Goal: Task Accomplishment & Management: Manage account settings

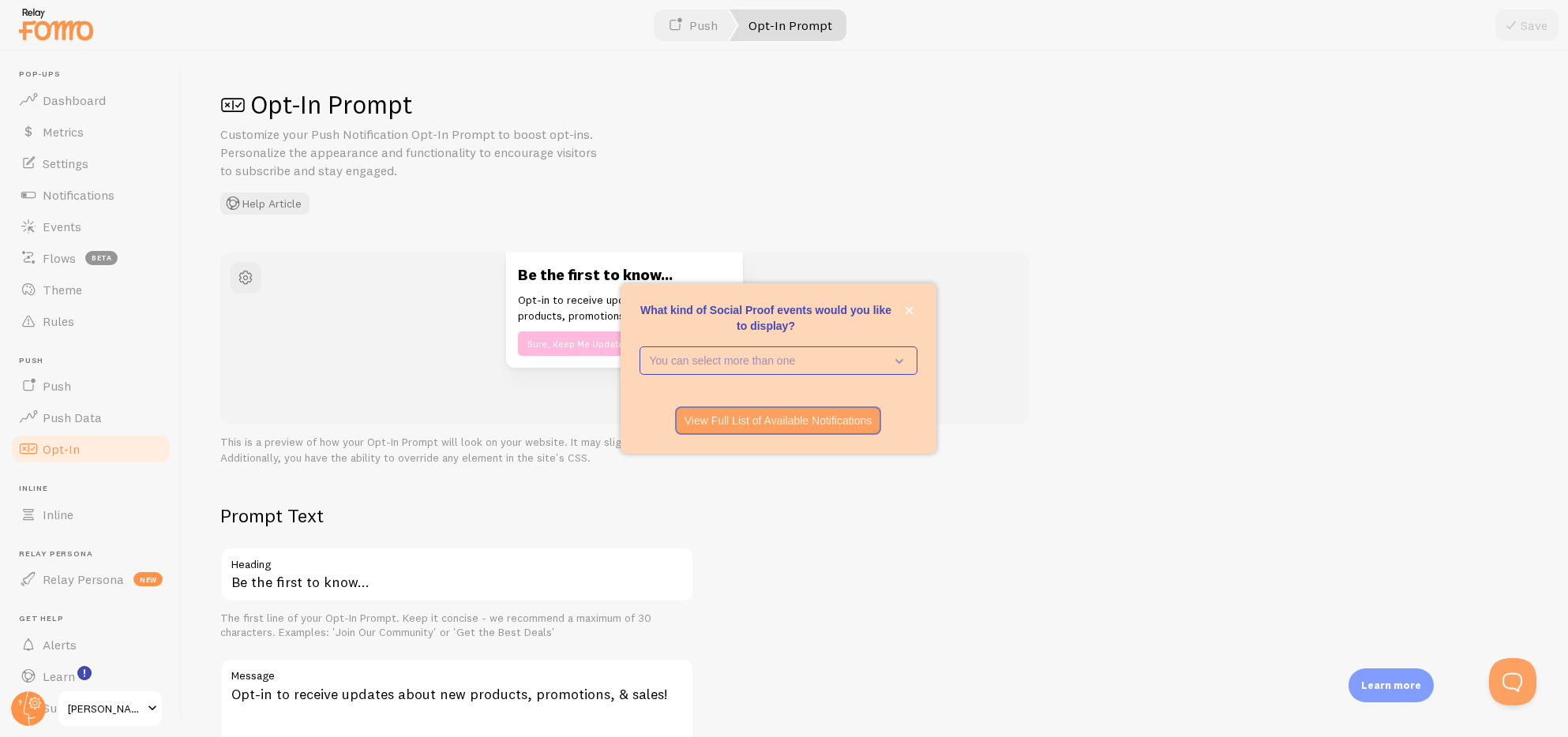
click at [1131, 317] on div "Be the first to know... Opt-in to receive updates about new products, promotion…" at bounding box center [875, 360] width 1310 height 214
click at [1347, 358] on div "Be the first to know... Opt-in to receive updates about new products, promotion…" at bounding box center [875, 360] width 1310 height 214
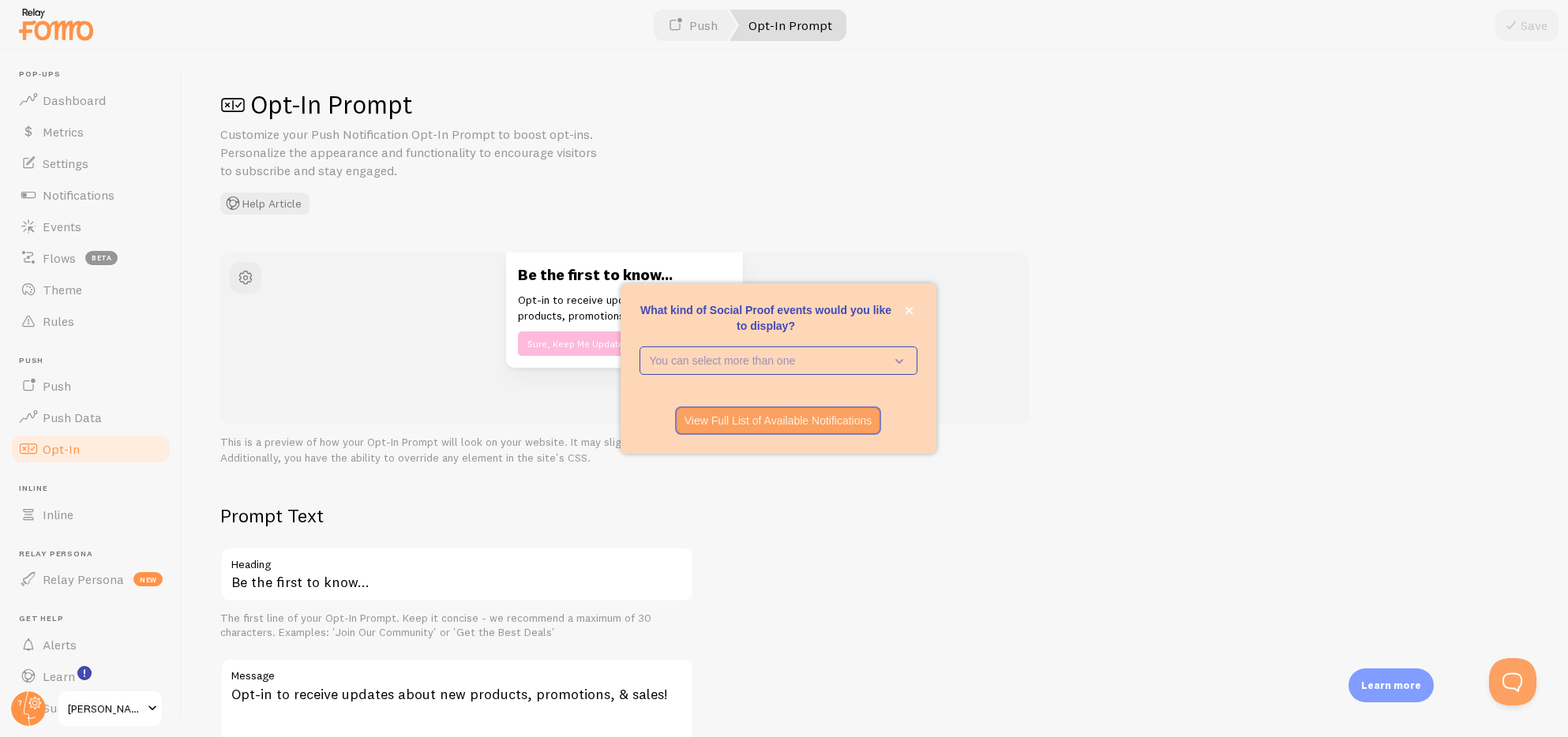
click at [1348, 358] on div "Be the first to know... Opt-in to receive updates about new products, promotion…" at bounding box center [875, 360] width 1310 height 214
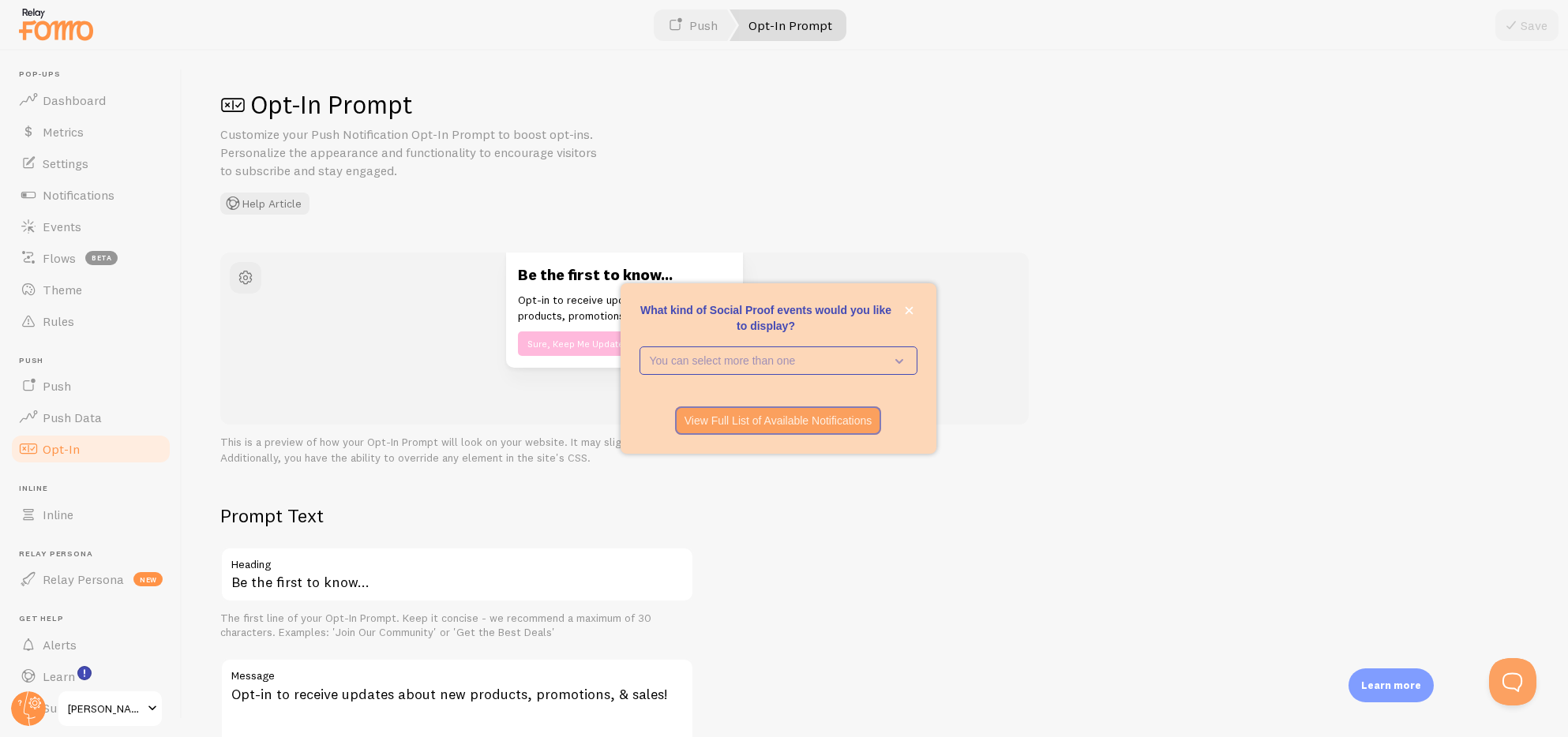
click at [1349, 358] on div "Be the first to know... Opt-in to receive updates about new products, promotion…" at bounding box center [875, 360] width 1310 height 214
click at [1349, 357] on div "Be the first to know... Opt-in to receive updates about new products, promotion…" at bounding box center [875, 360] width 1310 height 214
click at [1350, 356] on div "Be the first to know... Opt-in to receive updates about new products, promotion…" at bounding box center [875, 360] width 1310 height 214
click at [1350, 355] on div "Be the first to know... Opt-in to receive updates about new products, promotion…" at bounding box center [875, 360] width 1310 height 214
click at [1350, 354] on div "Be the first to know... Opt-in to receive updates about new products, promotion…" at bounding box center [875, 360] width 1310 height 214
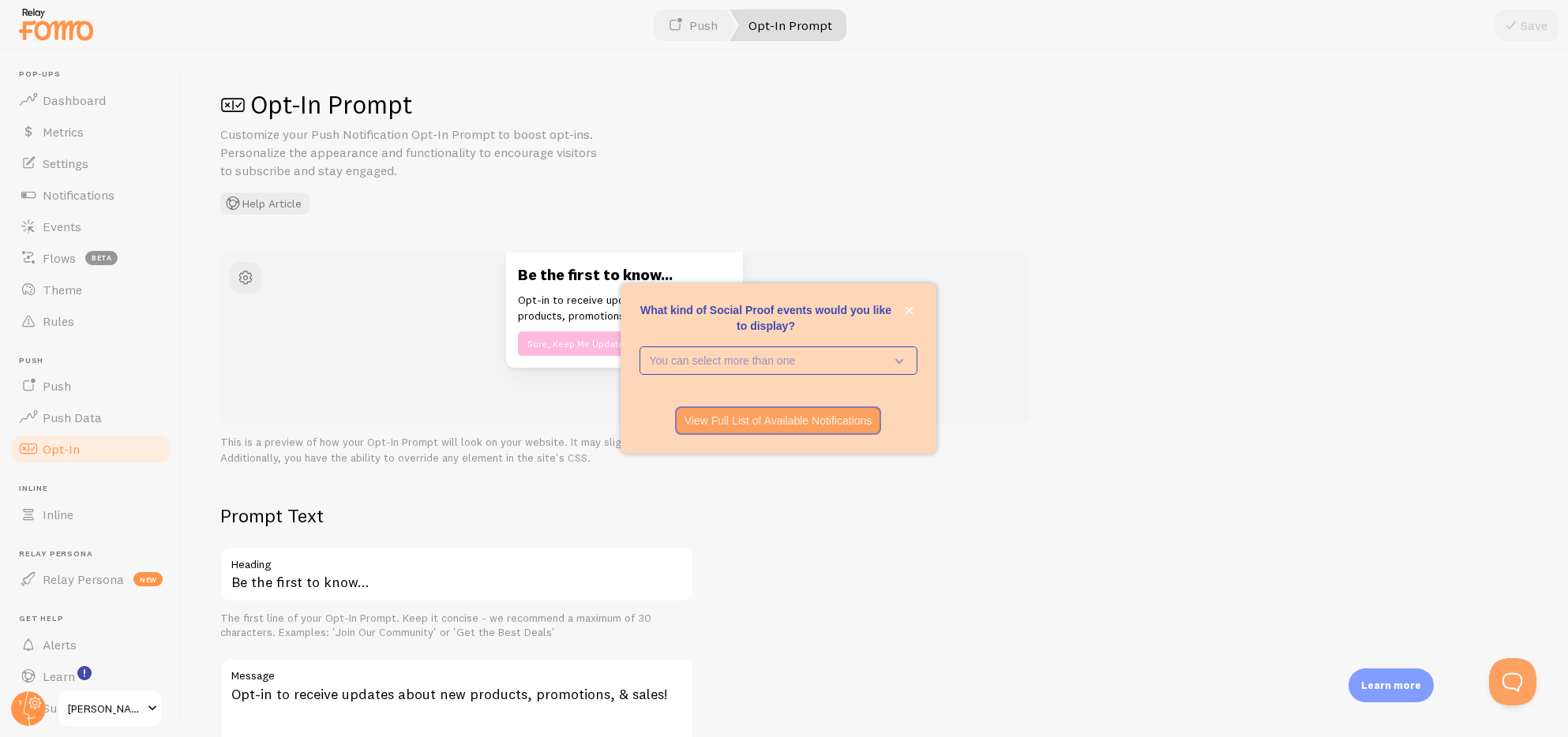
click at [1350, 354] on div "Be the first to know... Opt-in to receive updates about new products, promotion…" at bounding box center [875, 360] width 1310 height 214
click at [1350, 353] on div "Be the first to know... Opt-in to receive updates about new products, promotion…" at bounding box center [875, 360] width 1310 height 214
click at [1351, 353] on div "Be the first to know... Opt-in to receive updates about new products, promotion…" at bounding box center [875, 360] width 1310 height 214
